Goal: Task Accomplishment & Management: Use online tool/utility

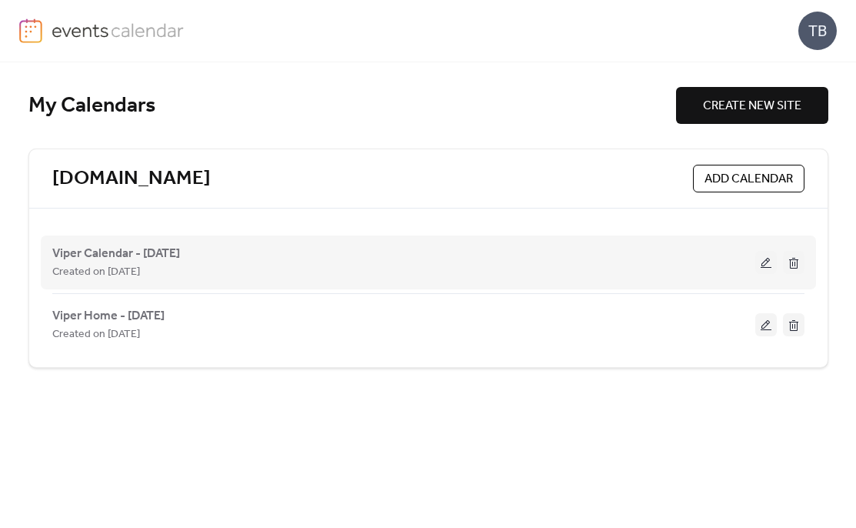
click at [766, 264] on button at bounding box center [766, 262] width 22 height 23
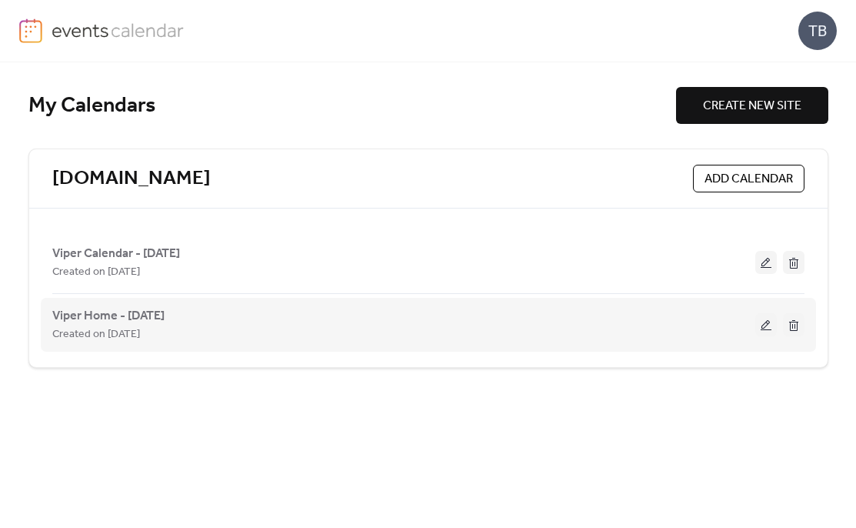
click at [765, 325] on button at bounding box center [766, 324] width 22 height 23
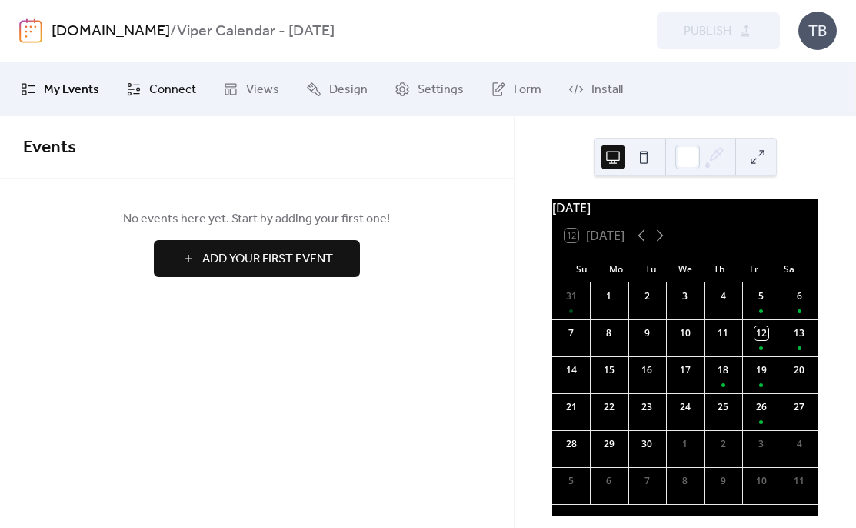
click at [156, 88] on span "Connect" at bounding box center [172, 90] width 47 height 18
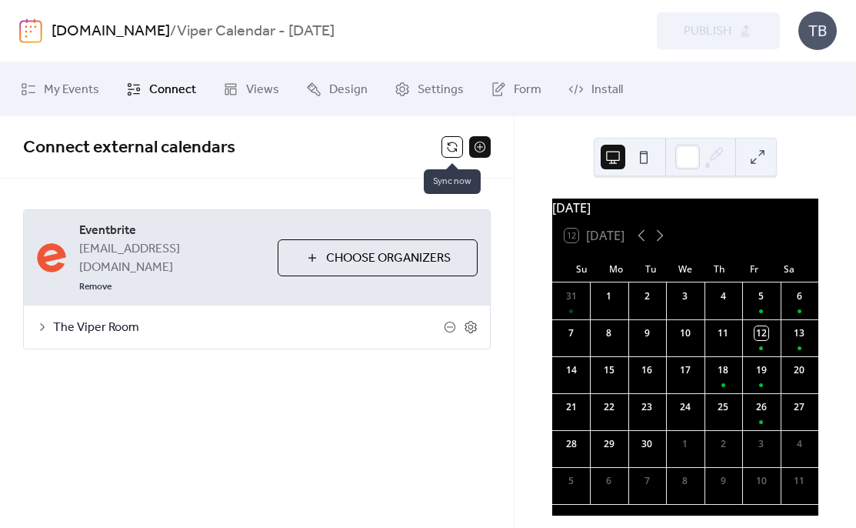
click at [452, 149] on button at bounding box center [452, 147] width 22 height 22
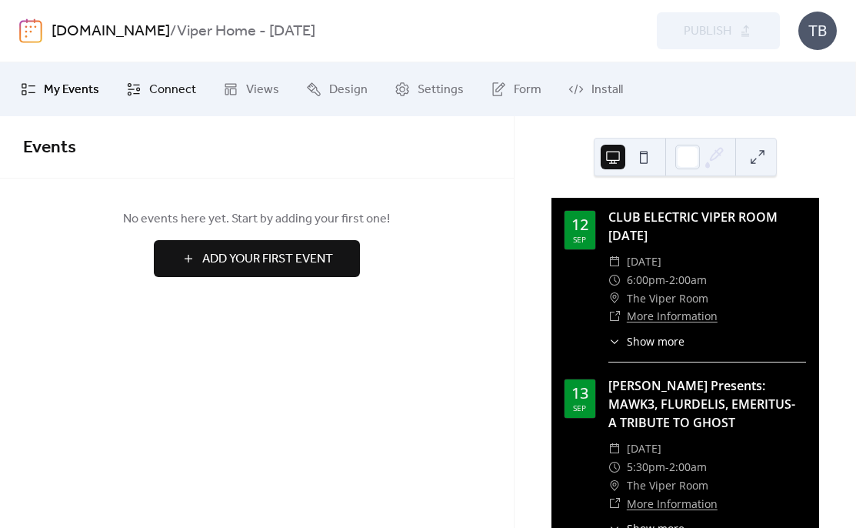
click at [172, 90] on span "Connect" at bounding box center [172, 90] width 47 height 18
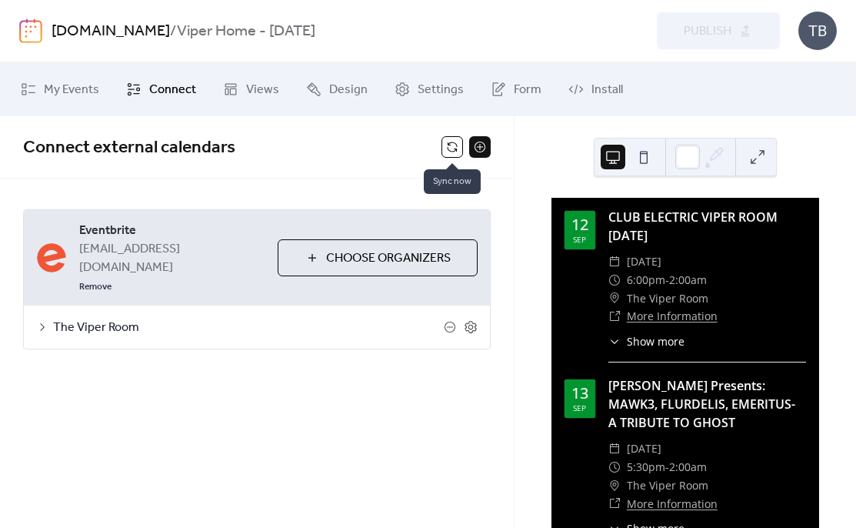
click at [444, 146] on button at bounding box center [452, 147] width 22 height 22
click at [445, 147] on button at bounding box center [452, 147] width 22 height 22
click at [394, 152] on span "Connect external calendars" at bounding box center [232, 147] width 418 height 31
click at [455, 146] on button at bounding box center [452, 147] width 22 height 22
